Goal: Information Seeking & Learning: Check status

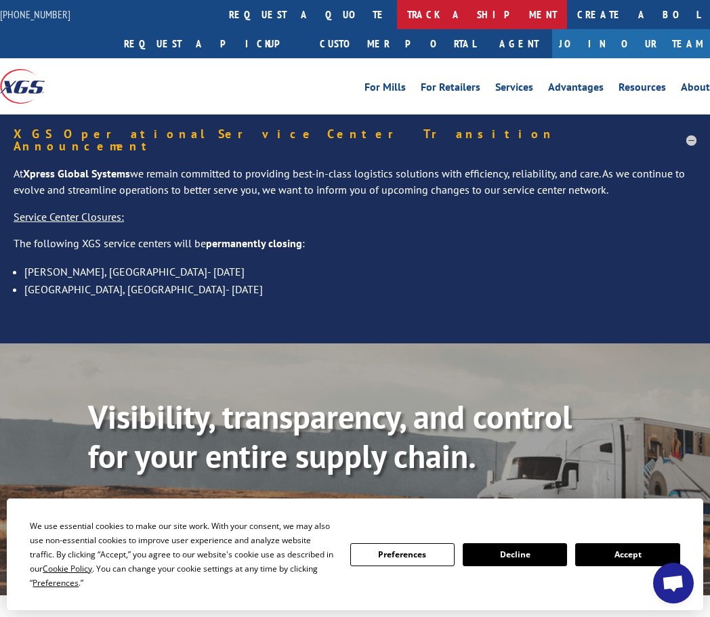
click at [397, 7] on link "track a shipment" at bounding box center [482, 14] width 170 height 29
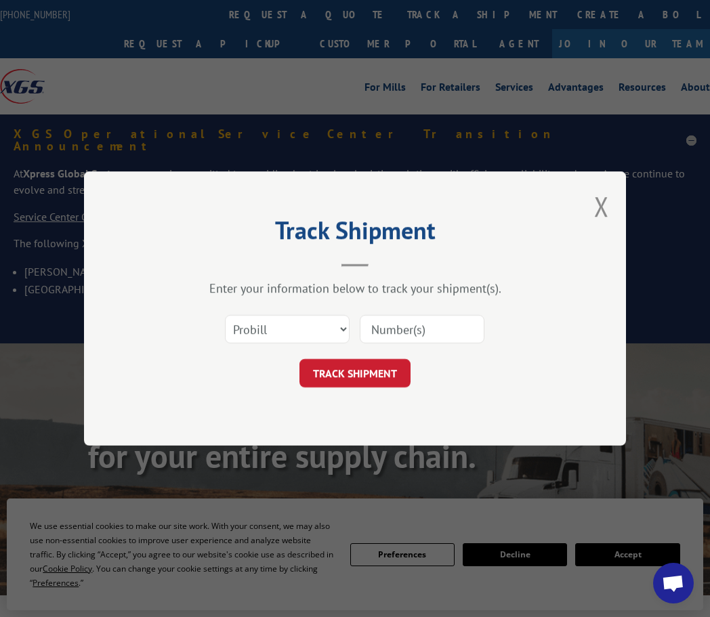
click at [404, 325] on input at bounding box center [422, 329] width 125 height 28
paste input "16928458"
type input "16928458"
click at [381, 384] on button "TRACK SHIPMENT" at bounding box center [355, 373] width 111 height 28
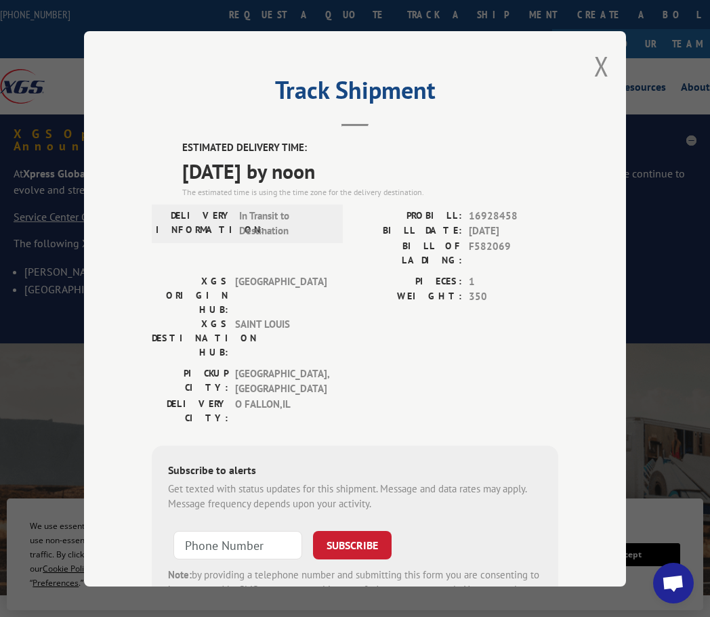
click at [588, 63] on div "Track Shipment ESTIMATED DELIVERY TIME: [DATE] by noon The estimated time is us…" at bounding box center [355, 309] width 542 height 556
click at [597, 68] on button "Close modal" at bounding box center [601, 66] width 15 height 36
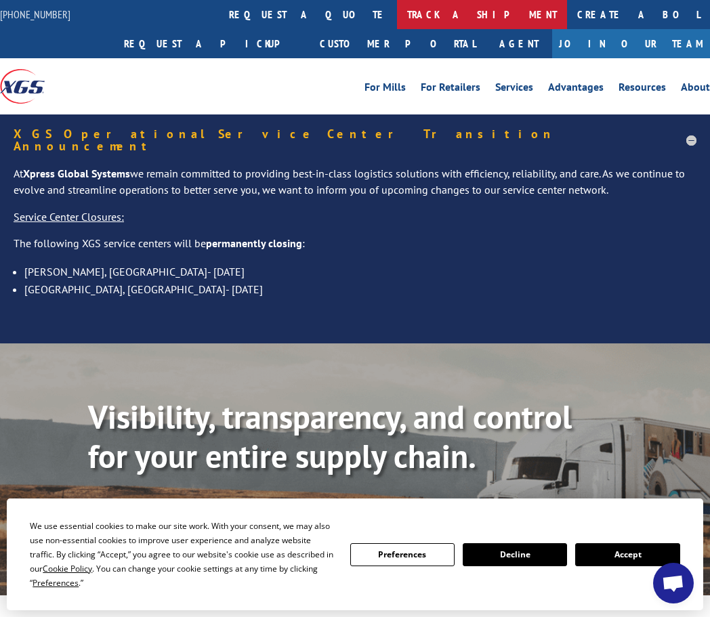
click at [397, 13] on link "track a shipment" at bounding box center [482, 14] width 170 height 29
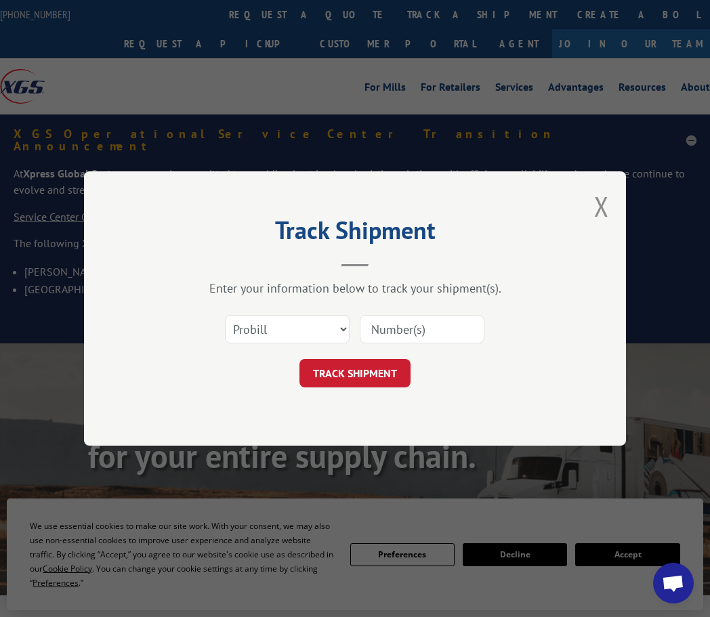
click at [401, 327] on input at bounding box center [422, 329] width 125 height 28
paste input "16928371"
type input "16928371"
click at [378, 374] on button "TRACK SHIPMENT" at bounding box center [355, 373] width 111 height 28
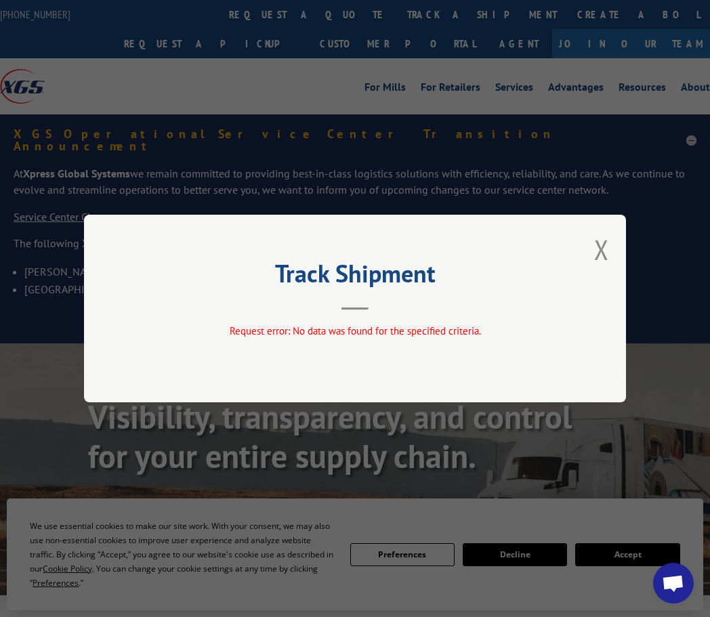
click at [594, 251] on div "Track Shipment Request error: No data was found for the specified criteria." at bounding box center [355, 309] width 542 height 188
click at [601, 254] on button "Close modal" at bounding box center [601, 250] width 15 height 36
